Goal: Task Accomplishment & Management: Use online tool/utility

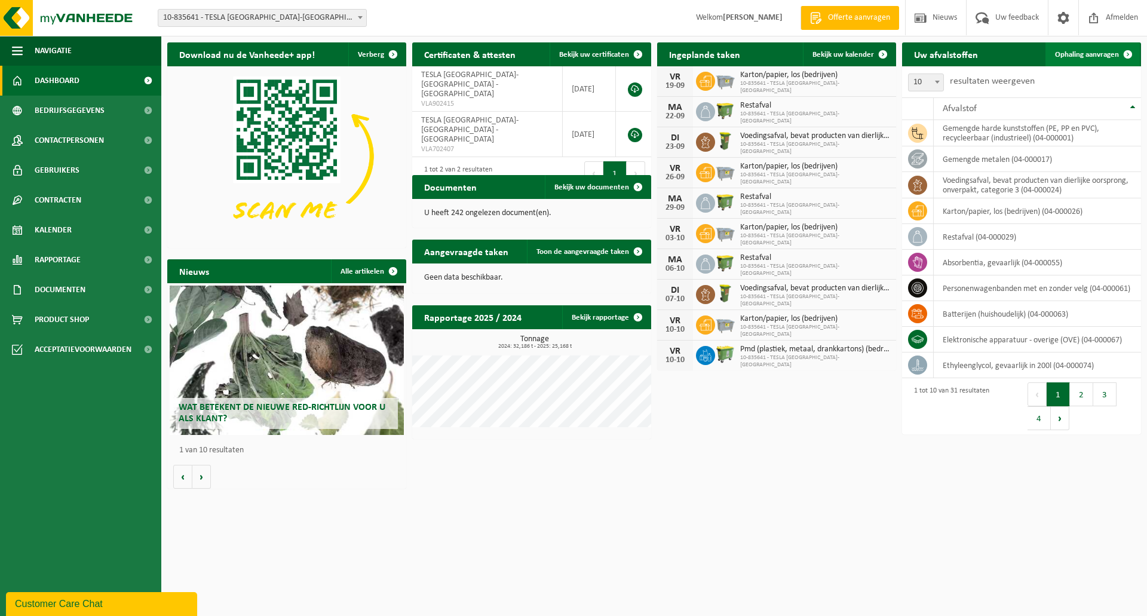
click at [1101, 54] on span "Ophaling aanvragen" at bounding box center [1087, 55] width 64 height 8
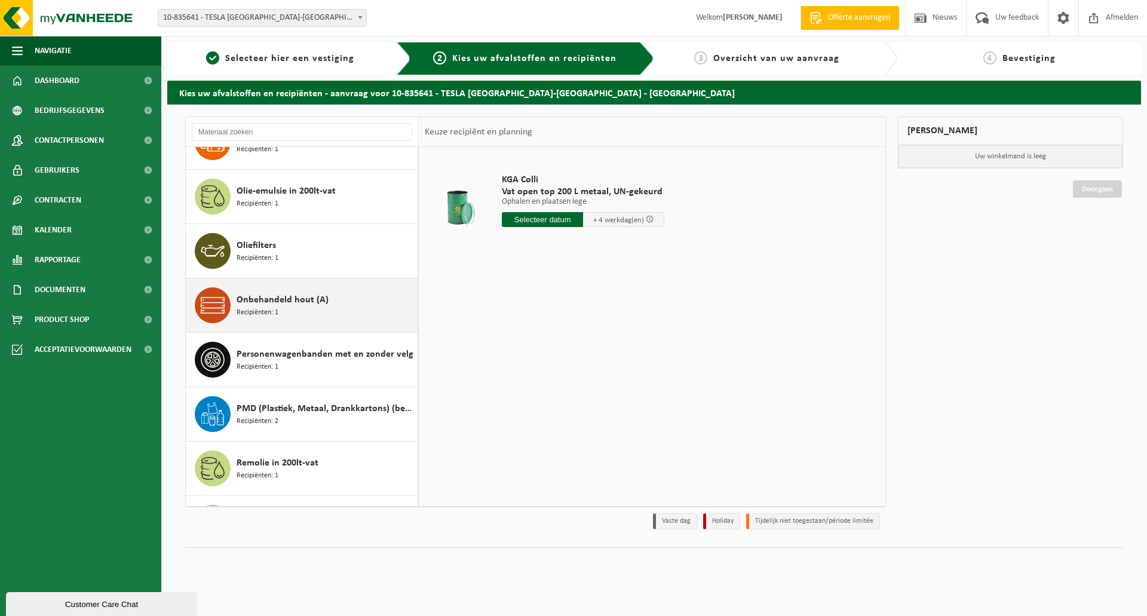
click at [334, 294] on div "Onbehandeld hout (A) Recipiënten: 1" at bounding box center [326, 305] width 178 height 36
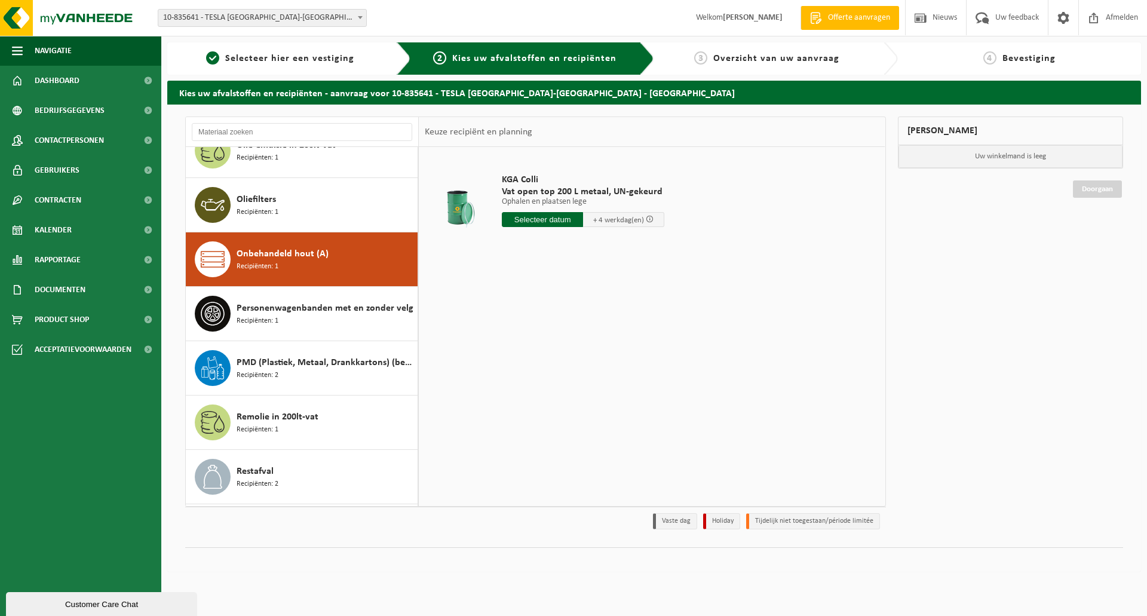
scroll to position [1087, 0]
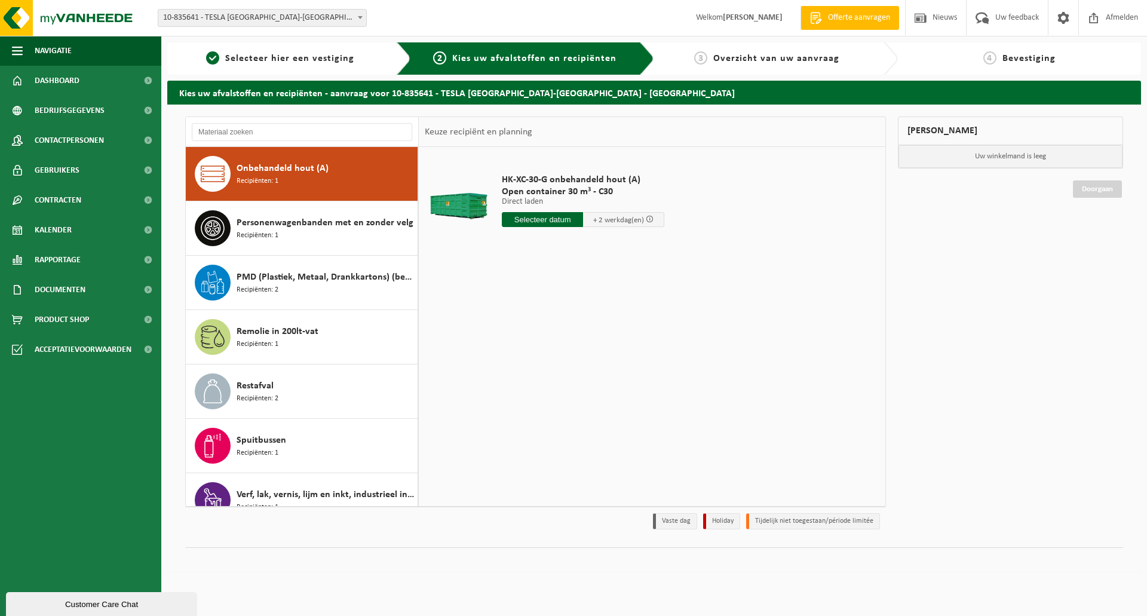
click at [542, 219] on input "text" at bounding box center [542, 219] width 81 height 15
click at [510, 339] on div "22" at bounding box center [512, 344] width 21 height 19
type input "Van 2025-09-22"
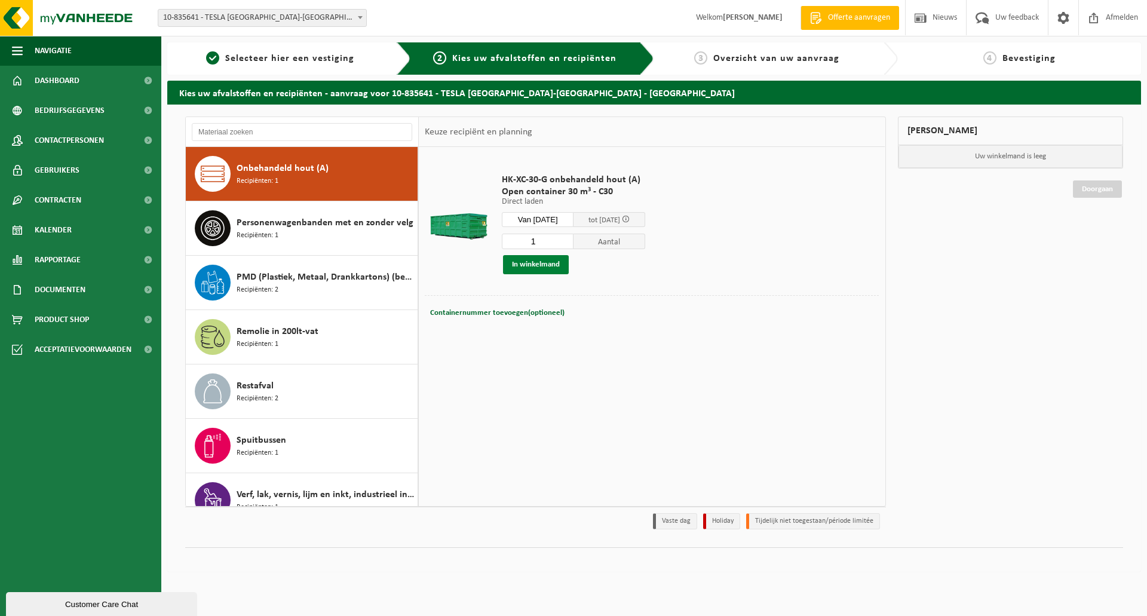
click at [552, 264] on button "In winkelmand" at bounding box center [536, 264] width 66 height 19
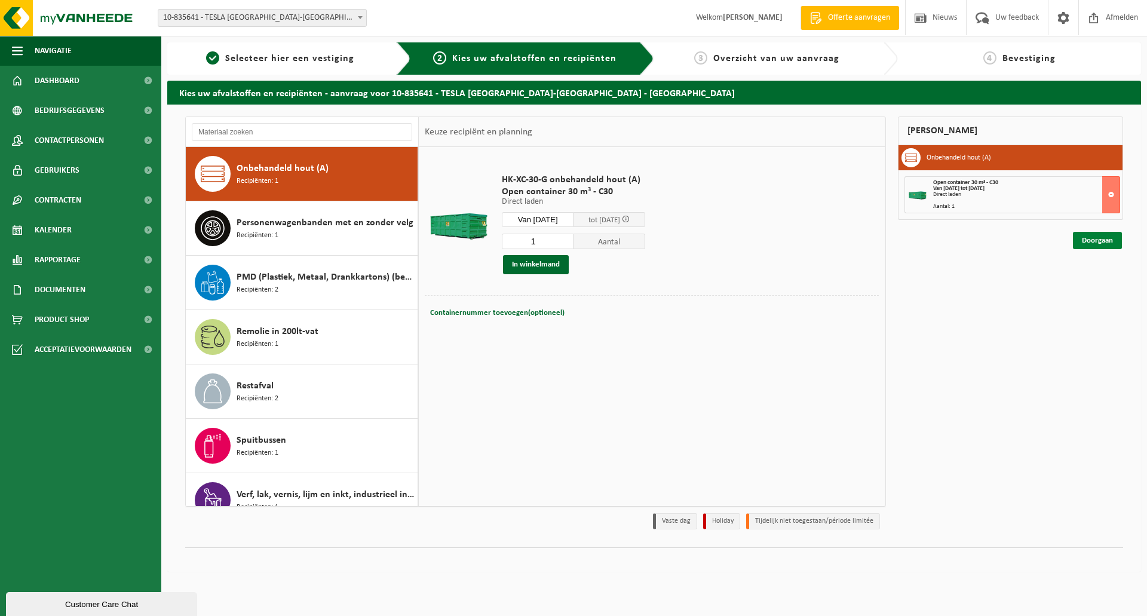
click at [1099, 241] on link "Doorgaan" at bounding box center [1097, 240] width 49 height 17
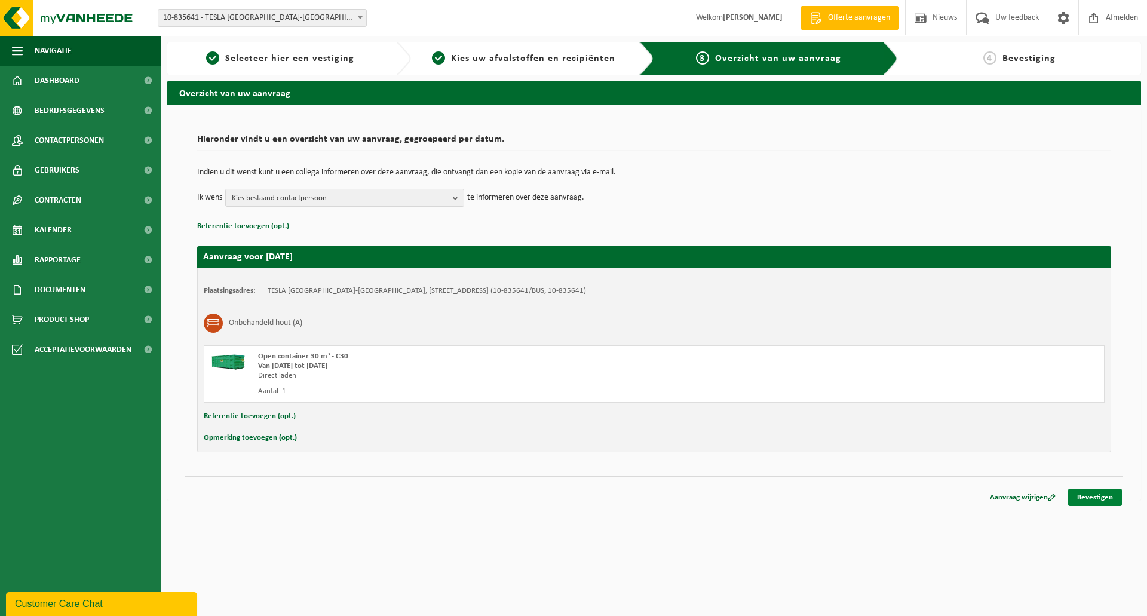
click at [1101, 491] on link "Bevestigen" at bounding box center [1095, 497] width 54 height 17
